Goal: Task Accomplishment & Management: Manage account settings

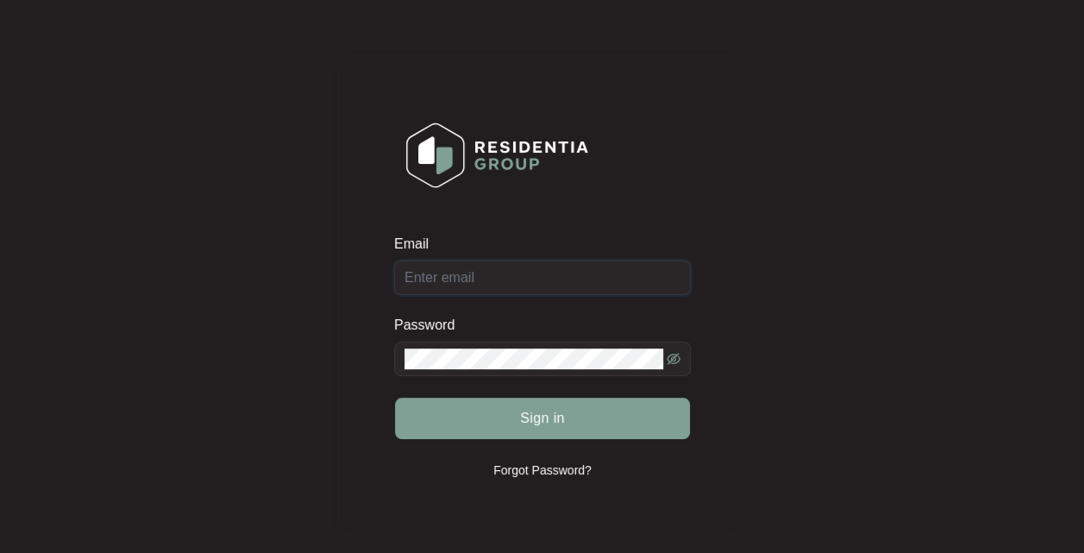
type input "[EMAIL_ADDRESS][DOMAIN_NAME]"
click at [541, 420] on span "Sign in" at bounding box center [542, 418] width 45 height 21
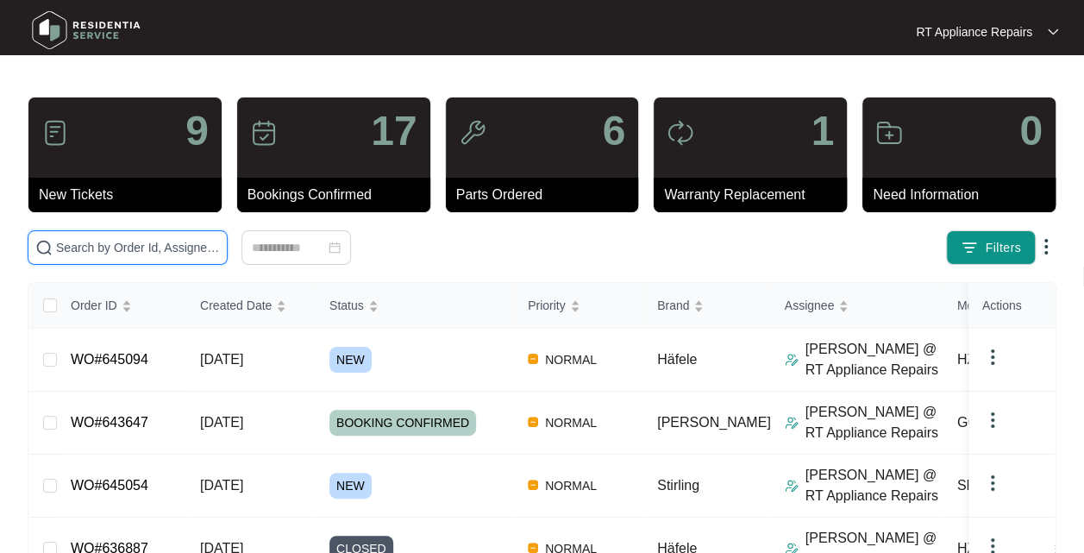
click at [163, 241] on input "text" at bounding box center [138, 247] width 164 height 19
type input "[PERSON_NAME]"
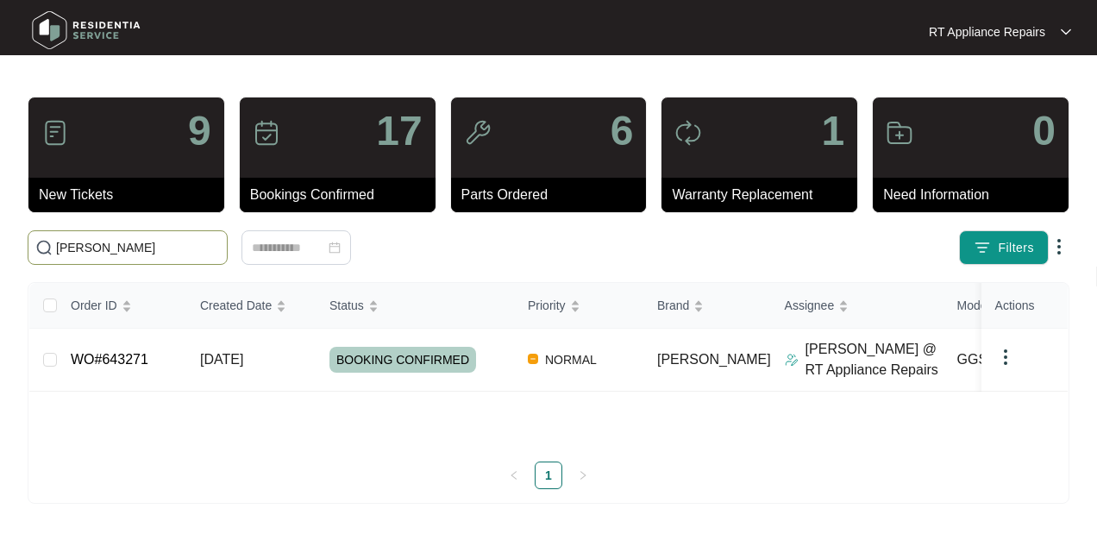
click at [243, 359] on span "[DATE]" at bounding box center [221, 359] width 43 height 15
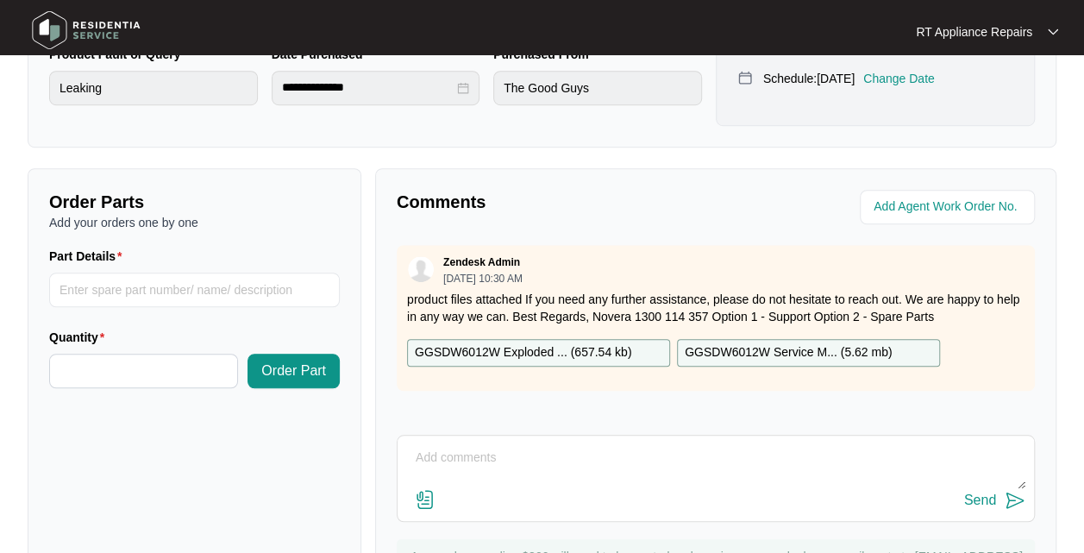
scroll to position [598, 0]
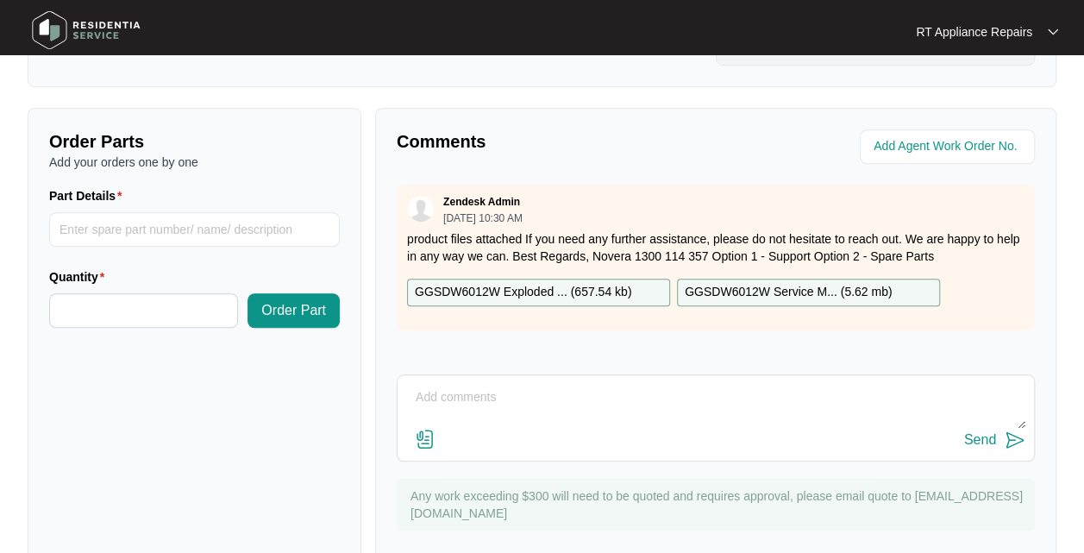
click at [575, 412] on textarea at bounding box center [715, 406] width 619 height 45
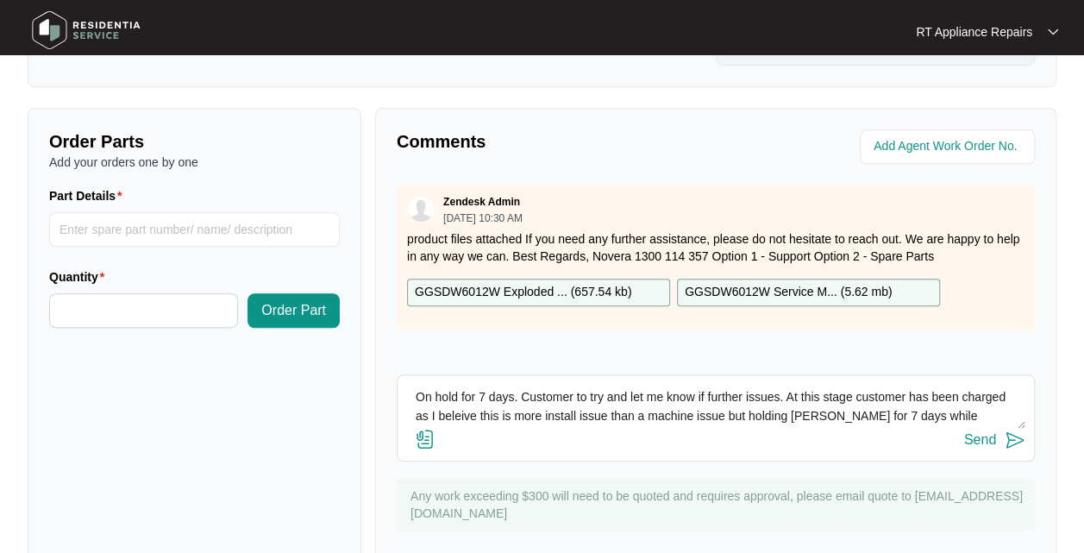
scroll to position [12, 0]
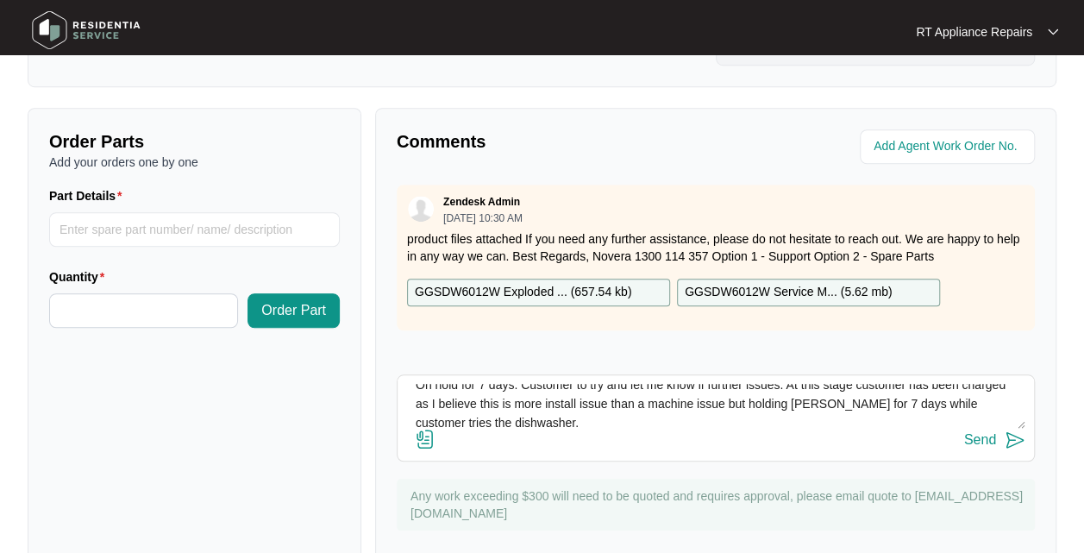
click at [613, 429] on textarea "On hold for 7 days. Customer to try and let me know if further issues. At this …" at bounding box center [715, 406] width 619 height 45
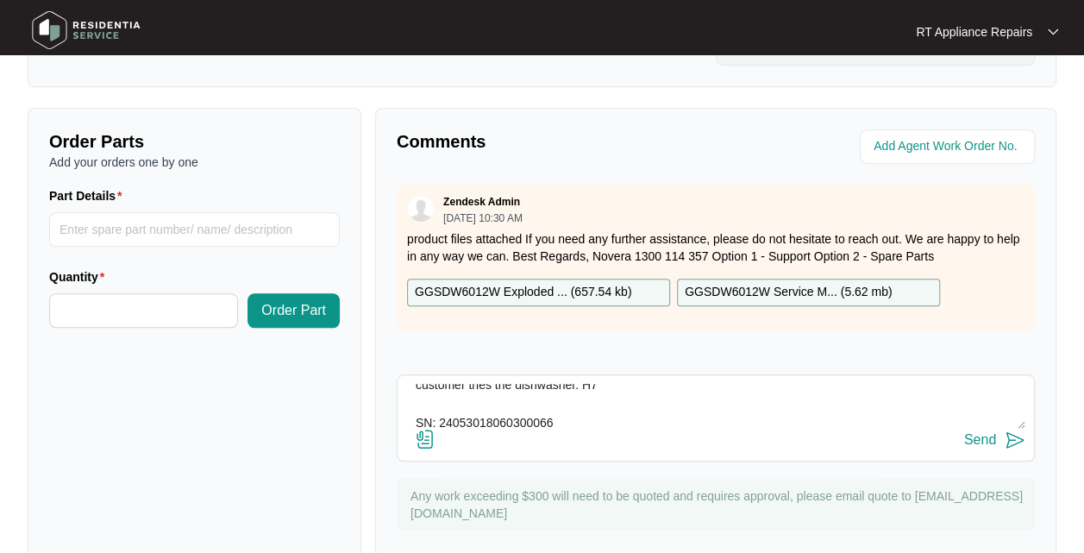
type textarea "On hold for 7 days. Customer to try and let me know if further issues. At this …"
click at [1017, 450] on img at bounding box center [1015, 439] width 21 height 21
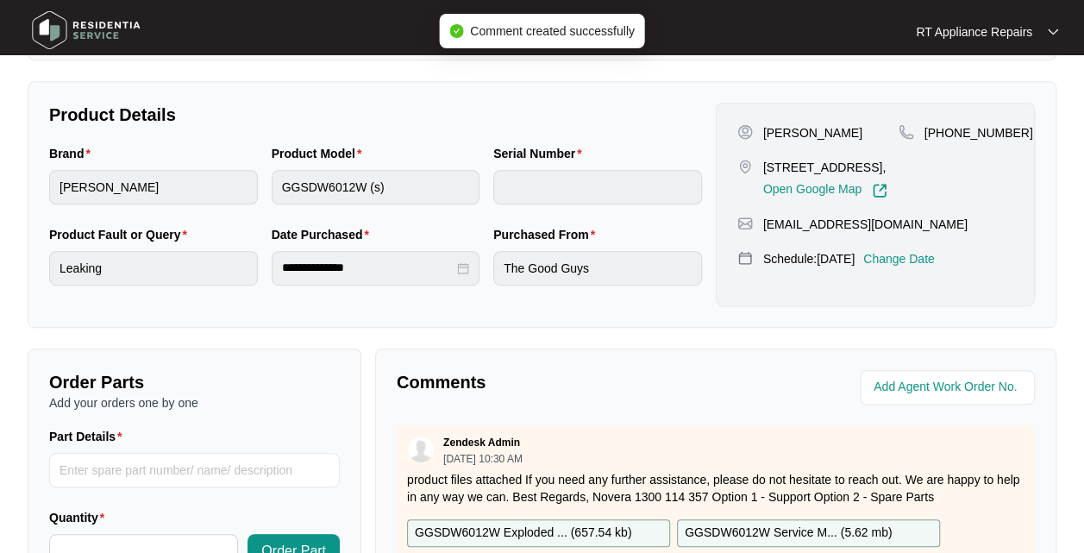
scroll to position [357, 0]
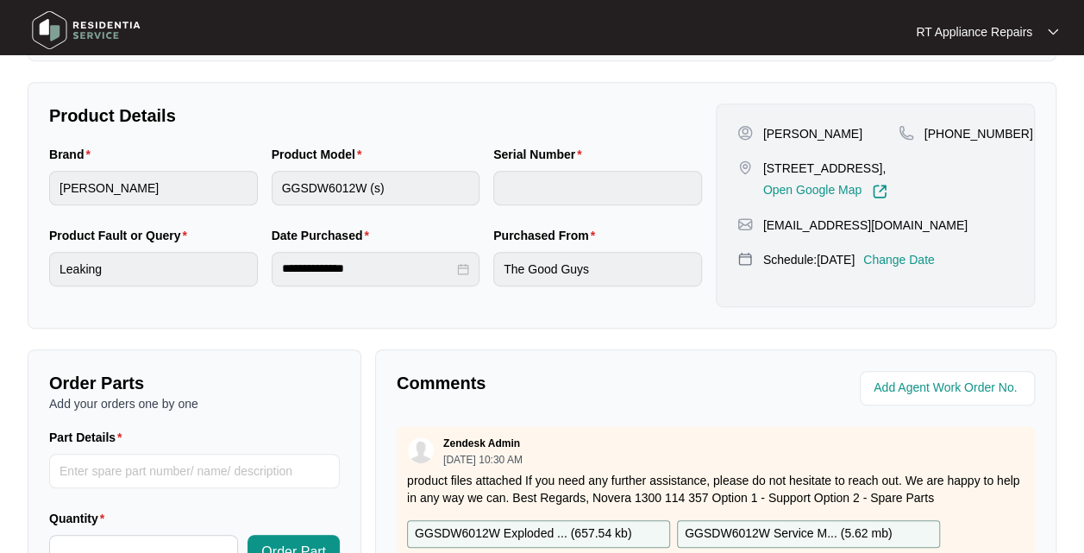
click at [928, 268] on p "Change Date" at bounding box center [899, 259] width 72 height 17
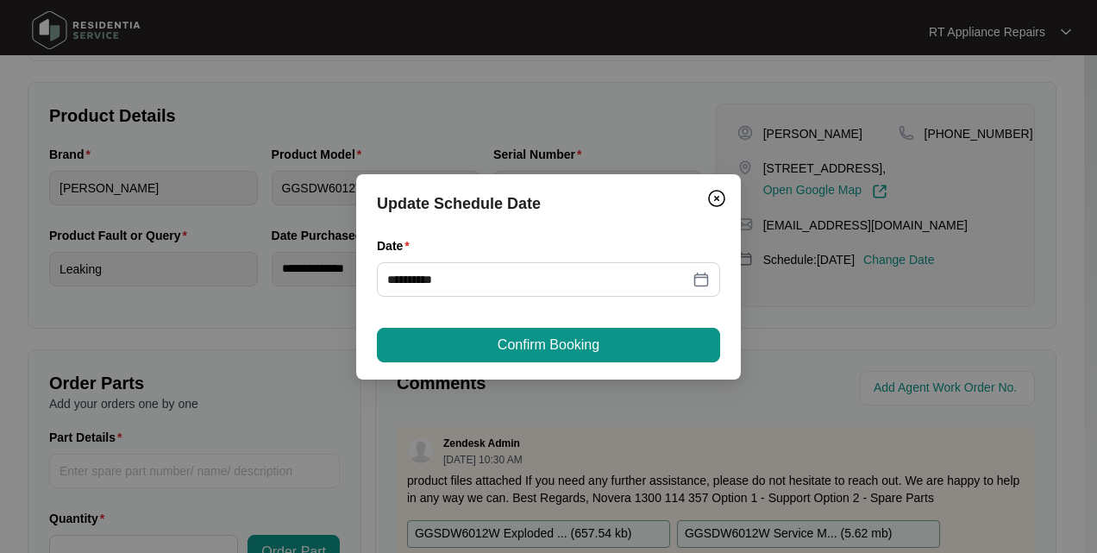
click at [703, 281] on icon "close-circle" at bounding box center [704, 279] width 12 height 12
click at [483, 284] on input "Date" at bounding box center [538, 279] width 302 height 19
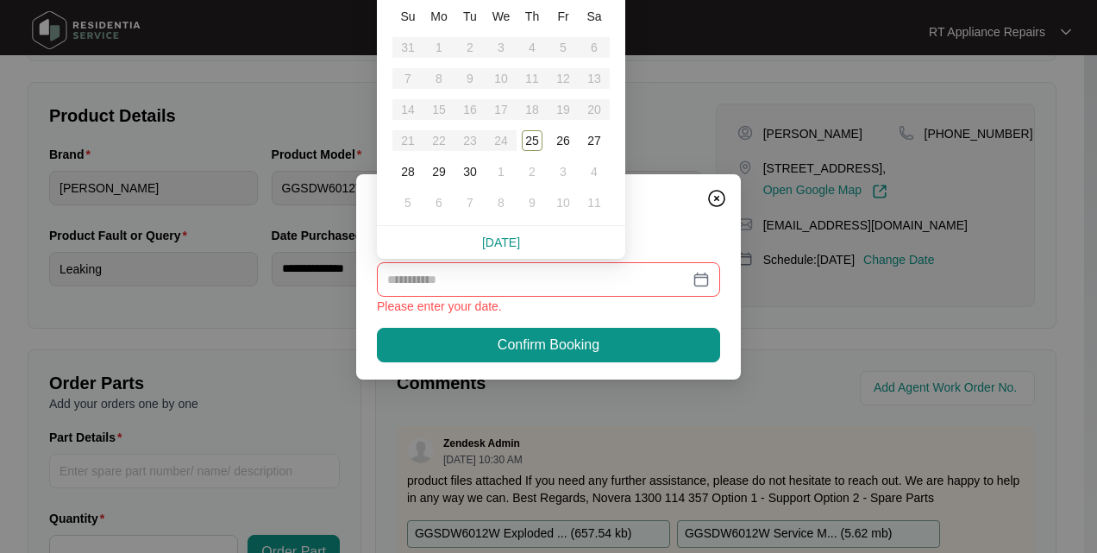
click at [469, 174] on div "30" at bounding box center [470, 171] width 21 height 21
type input "**********"
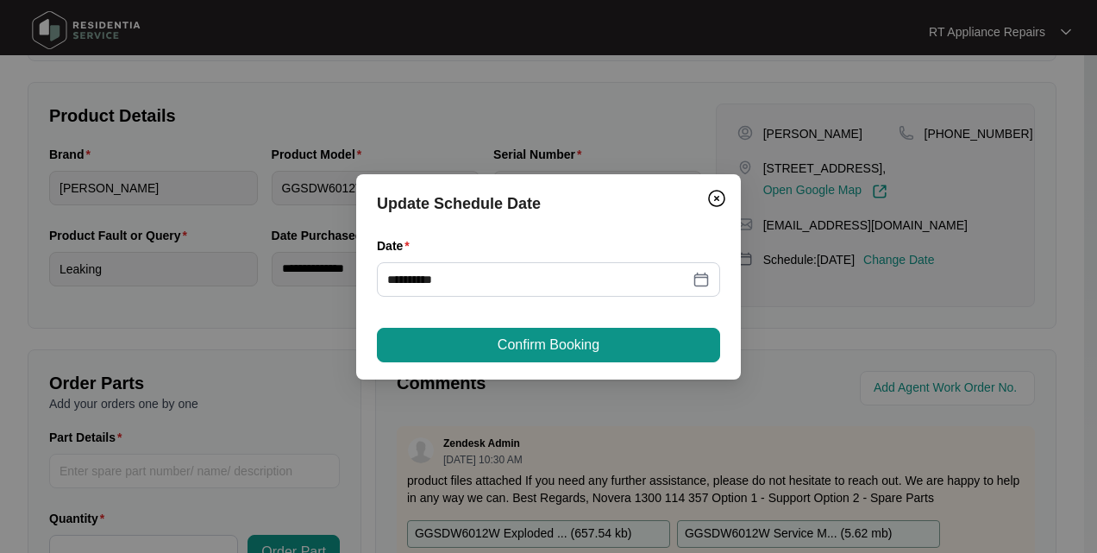
click at [576, 341] on span "Confirm Booking" at bounding box center [549, 345] width 102 height 21
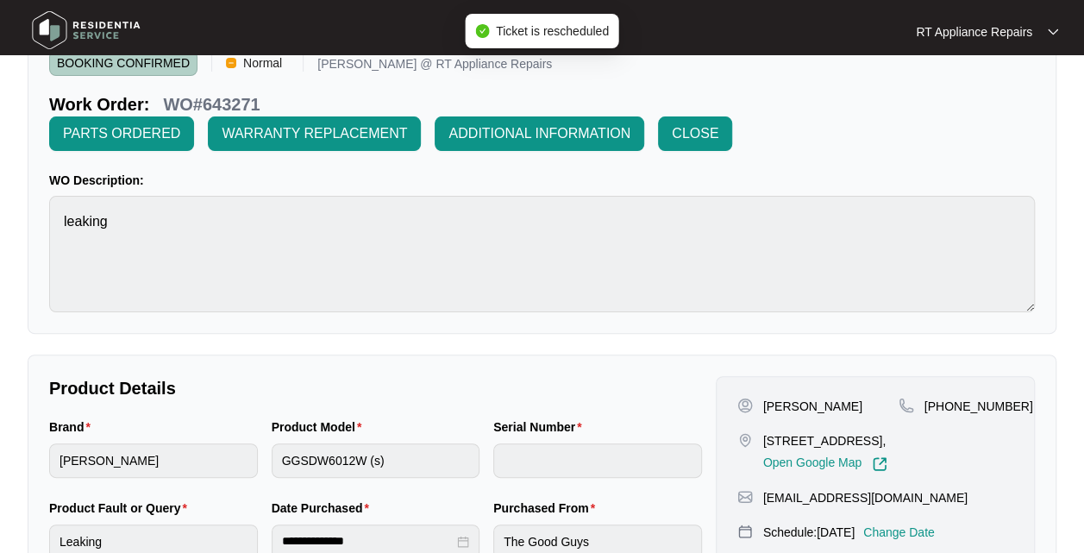
scroll to position [78, 0]
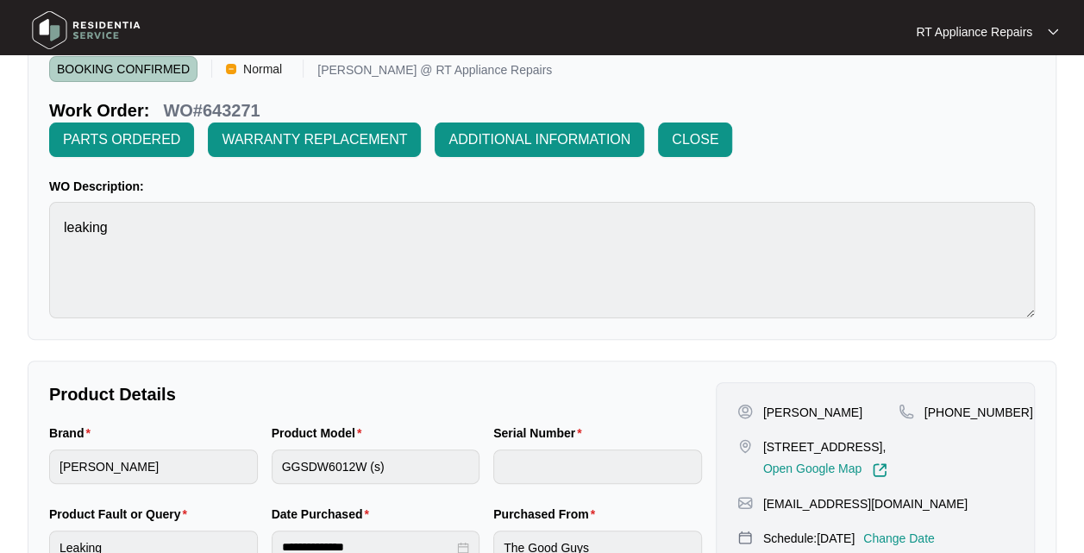
click at [1016, 30] on p "RT Appliance Repairs" at bounding box center [974, 31] width 116 height 17
click at [981, 95] on p "Log Out" at bounding box center [1000, 91] width 87 height 17
